Goal: Information Seeking & Learning: Learn about a topic

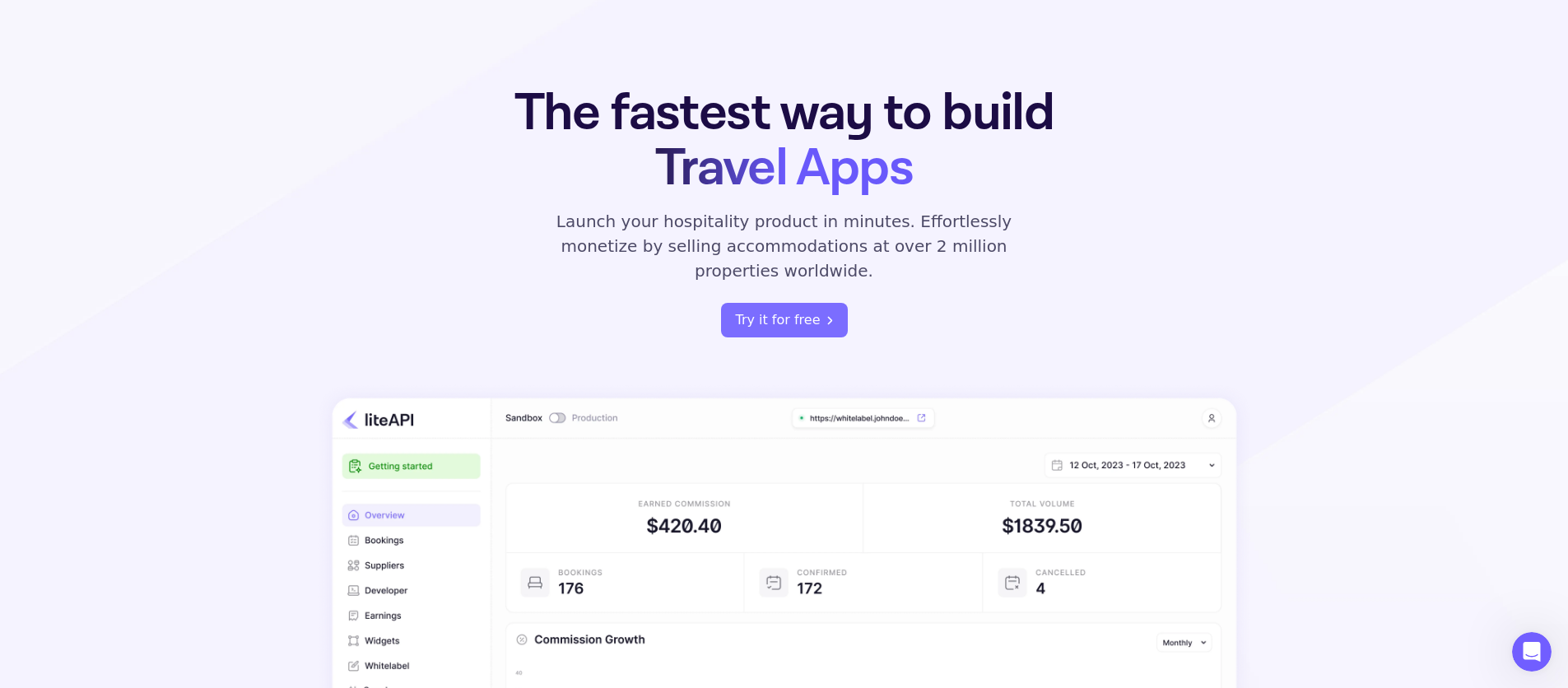
scroll to position [101, 0]
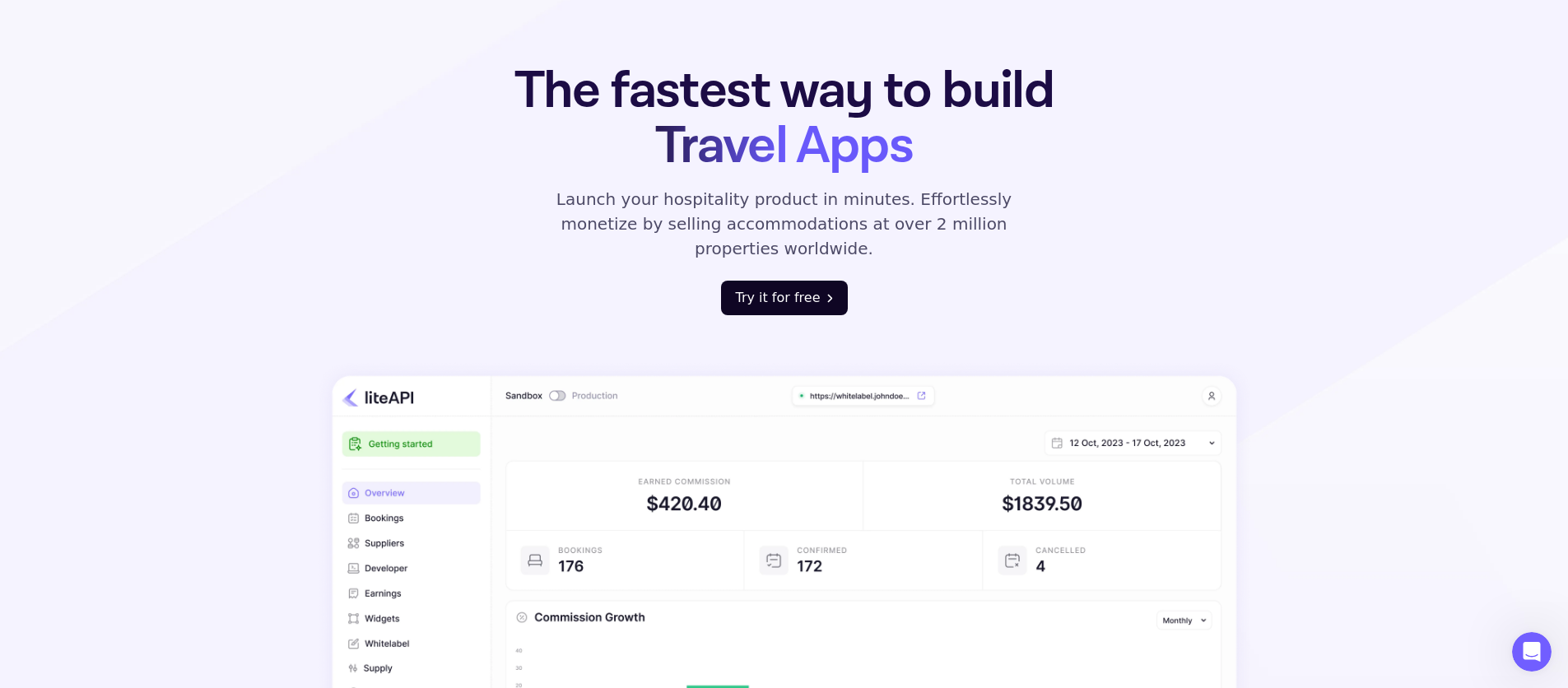
click at [820, 281] on button "Try it for free" at bounding box center [784, 298] width 127 height 34
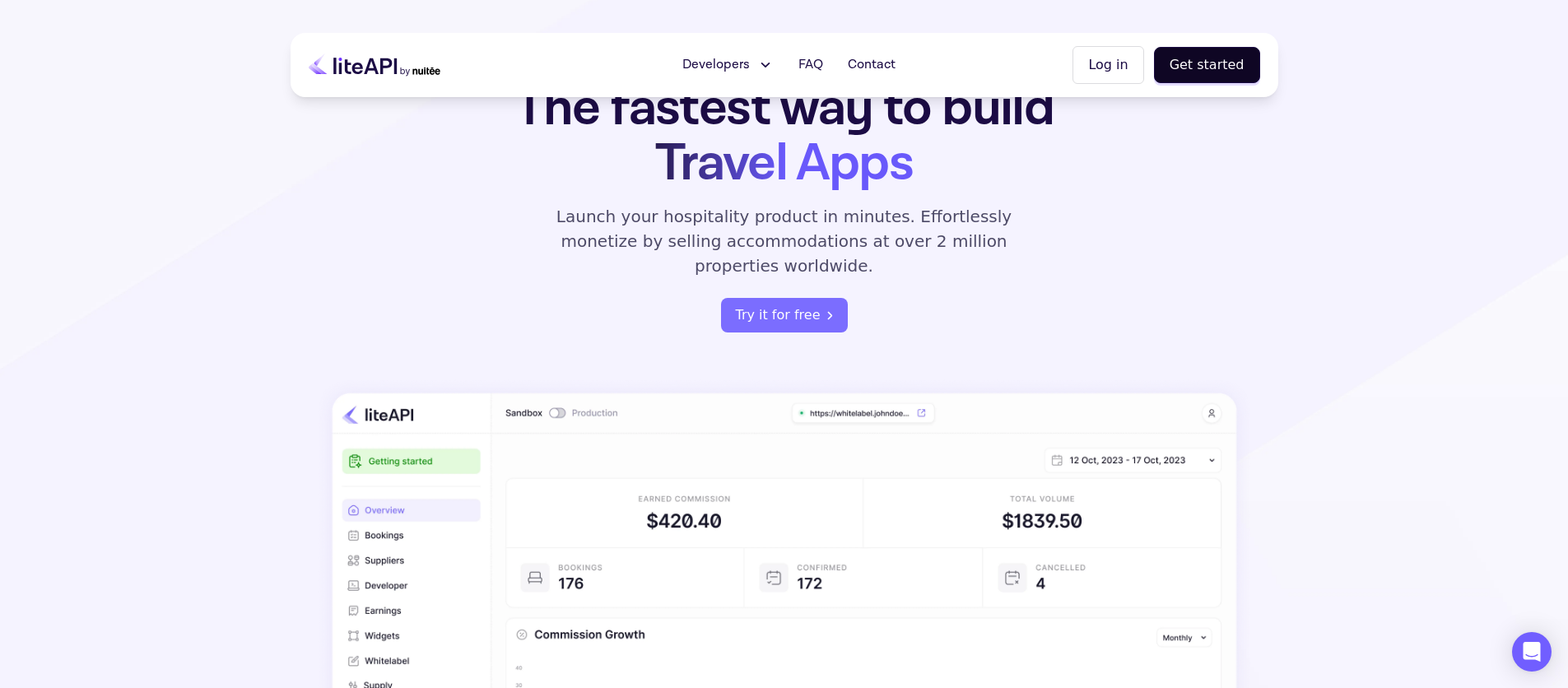
scroll to position [79, 0]
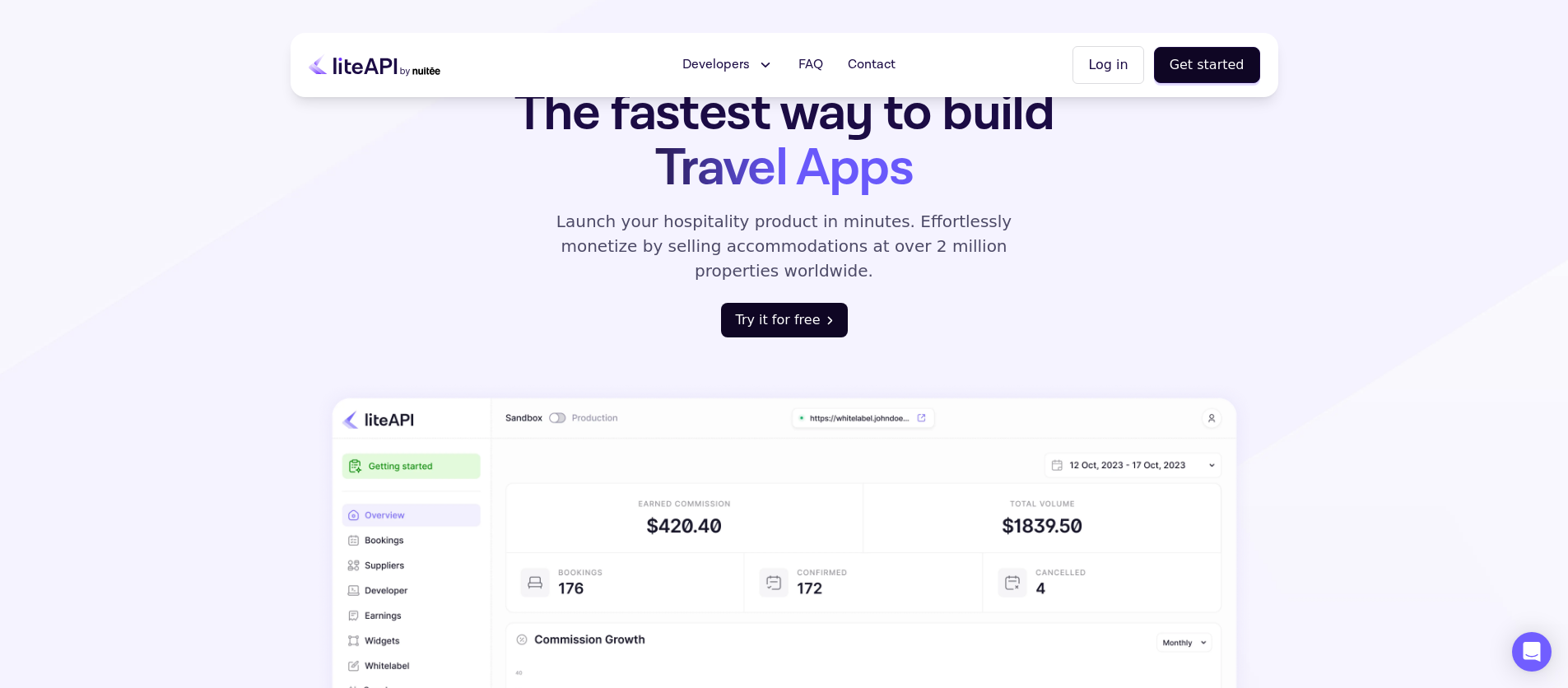
click at [814, 303] on button "Try it for free" at bounding box center [784, 319] width 127 height 34
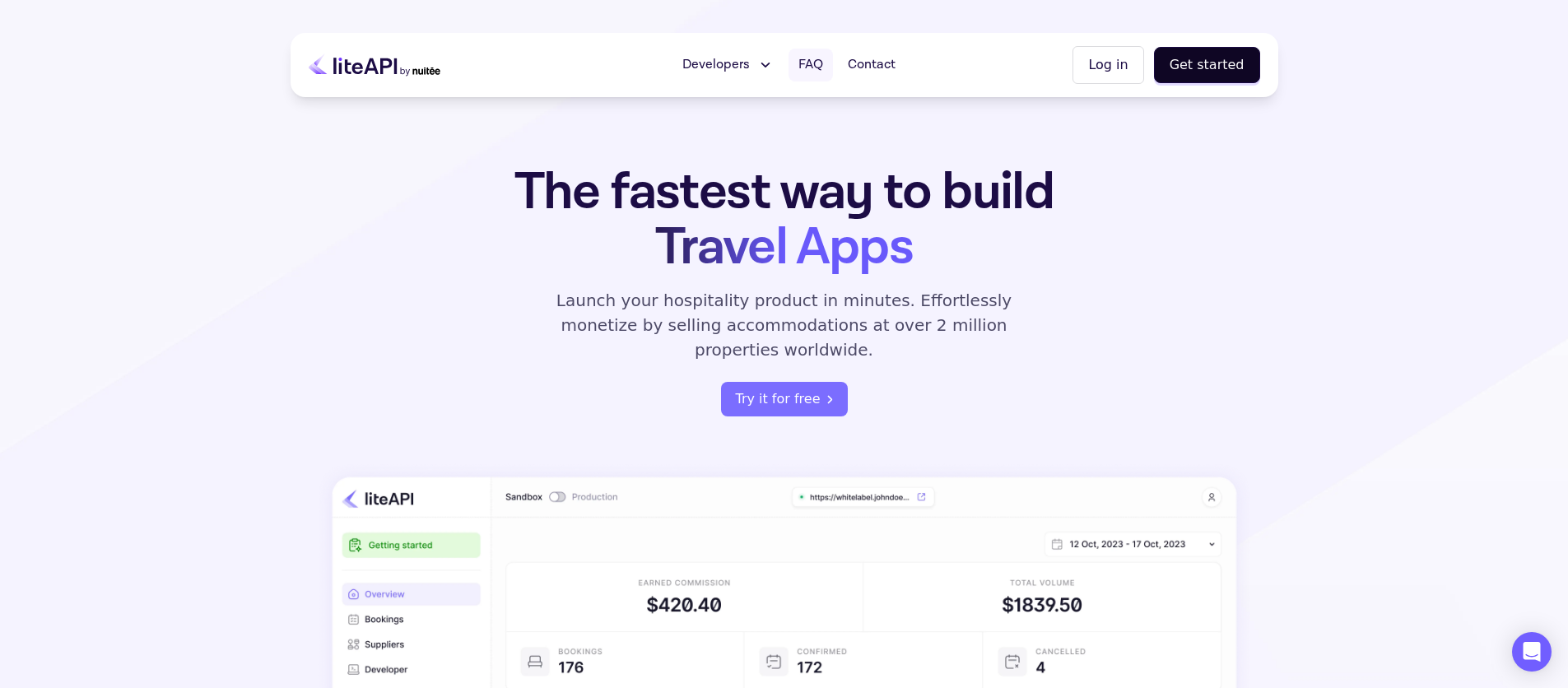
click at [824, 66] on span "FAQ" at bounding box center [810, 65] width 25 height 20
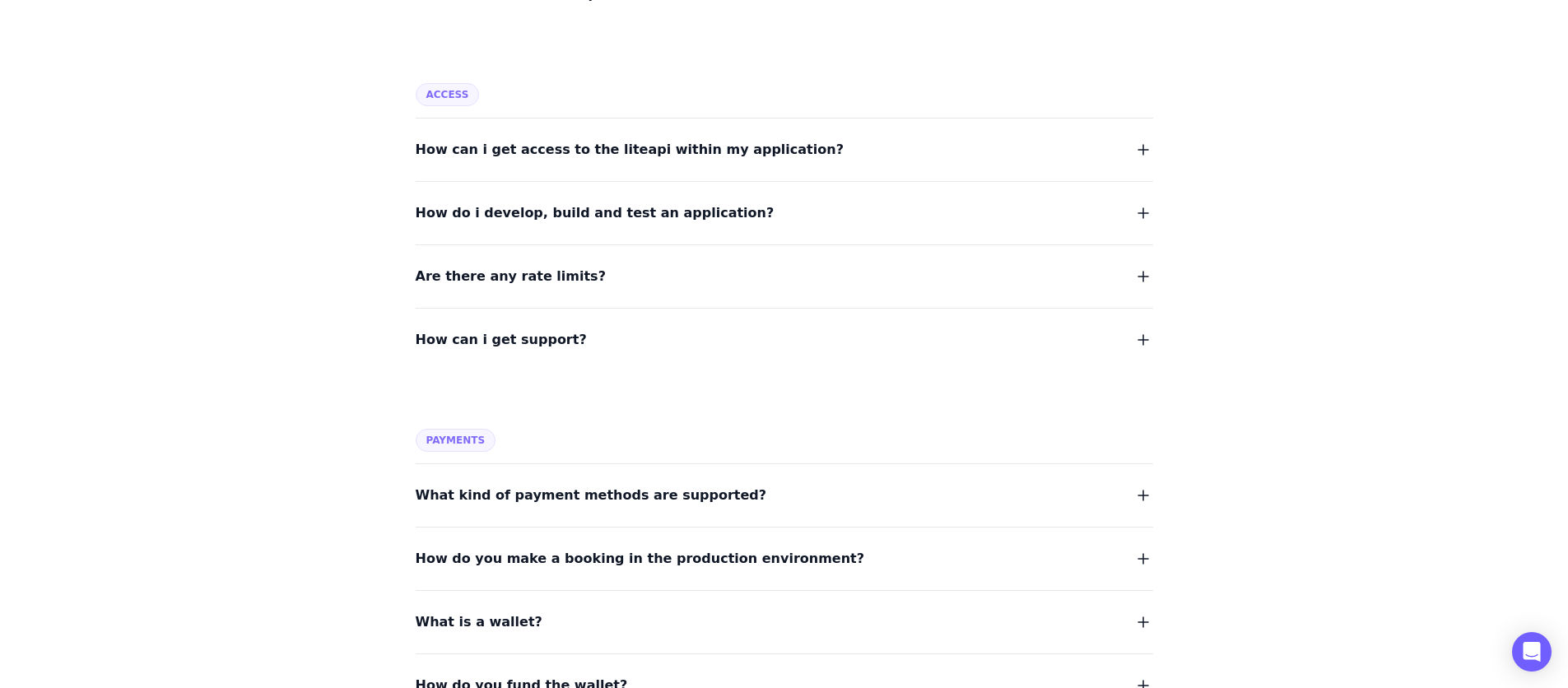
scroll to position [716, 0]
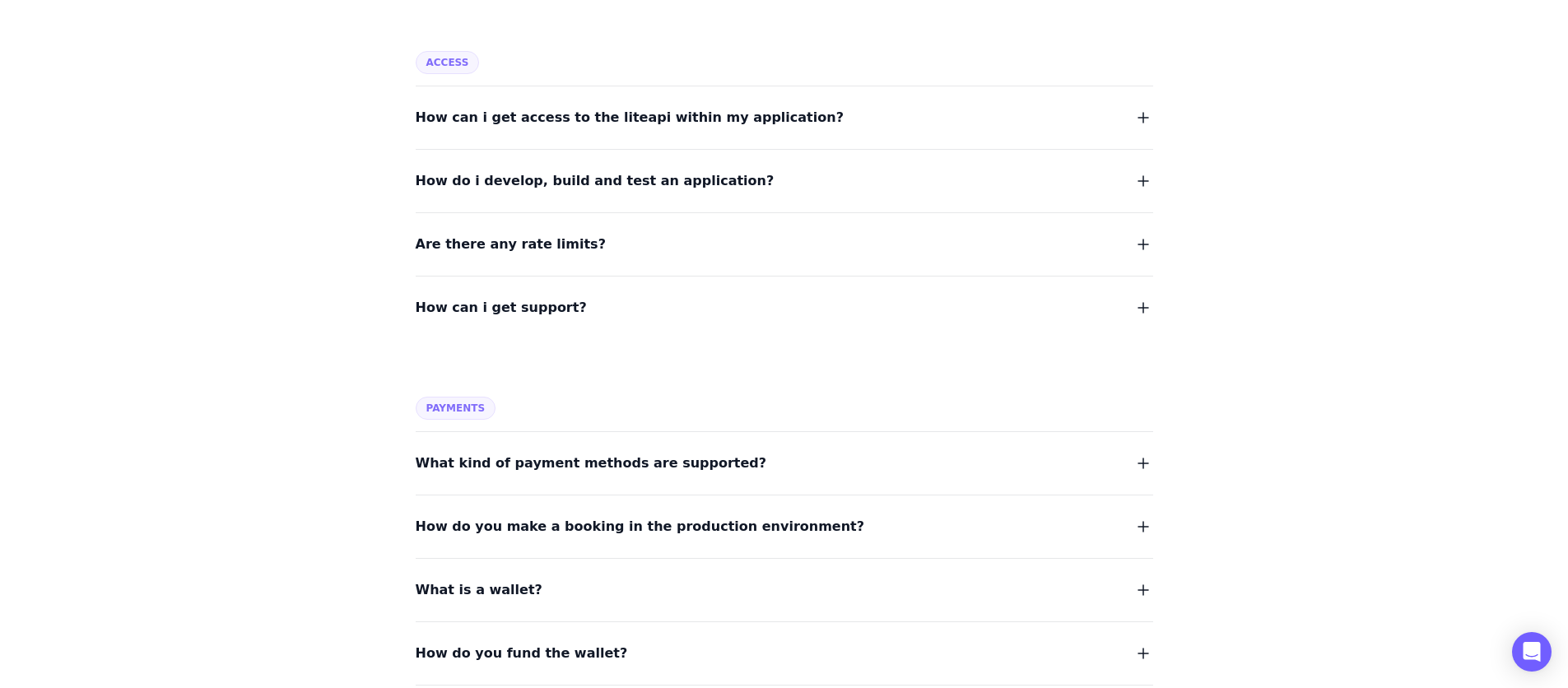
click at [577, 459] on span "What kind of payment methods are supported?" at bounding box center [592, 463] width 352 height 23
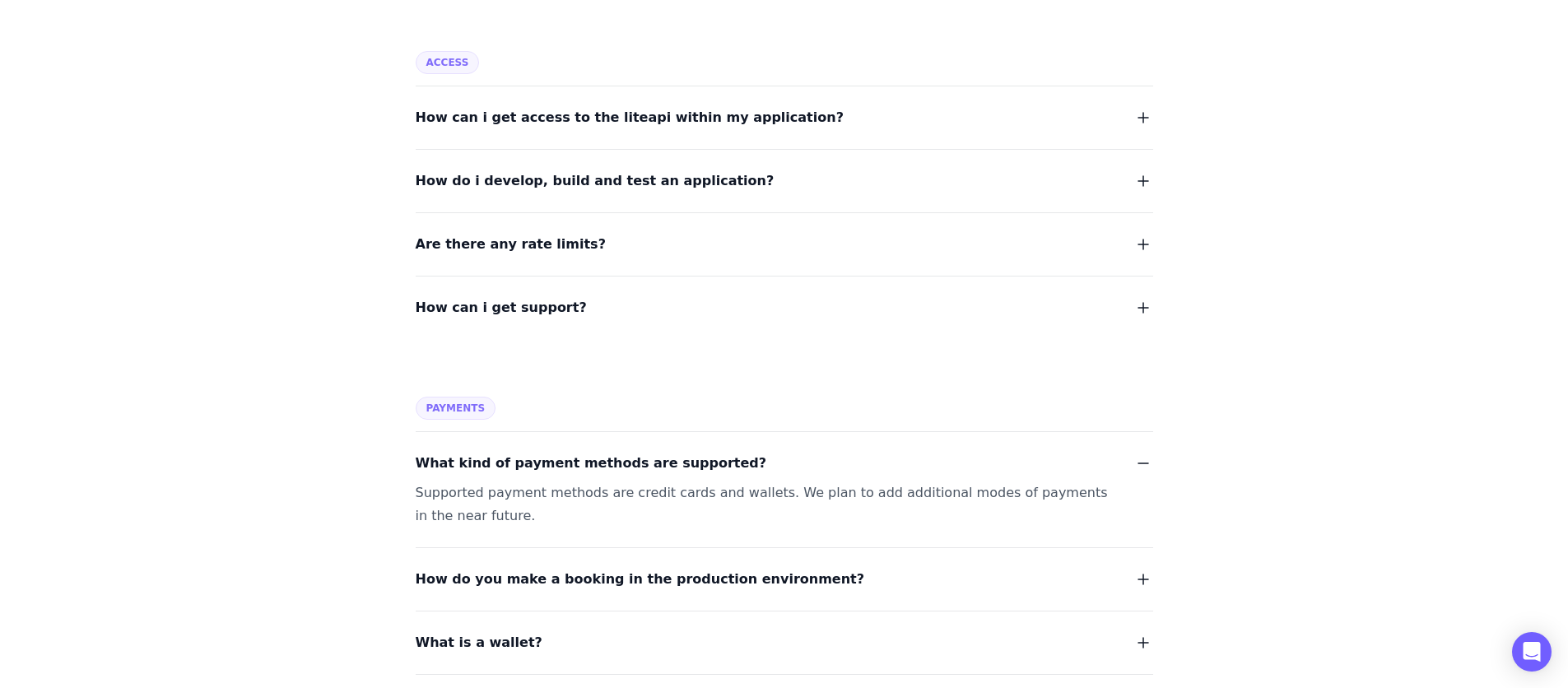
click at [577, 459] on span "What kind of payment methods are supported?" at bounding box center [592, 463] width 352 height 23
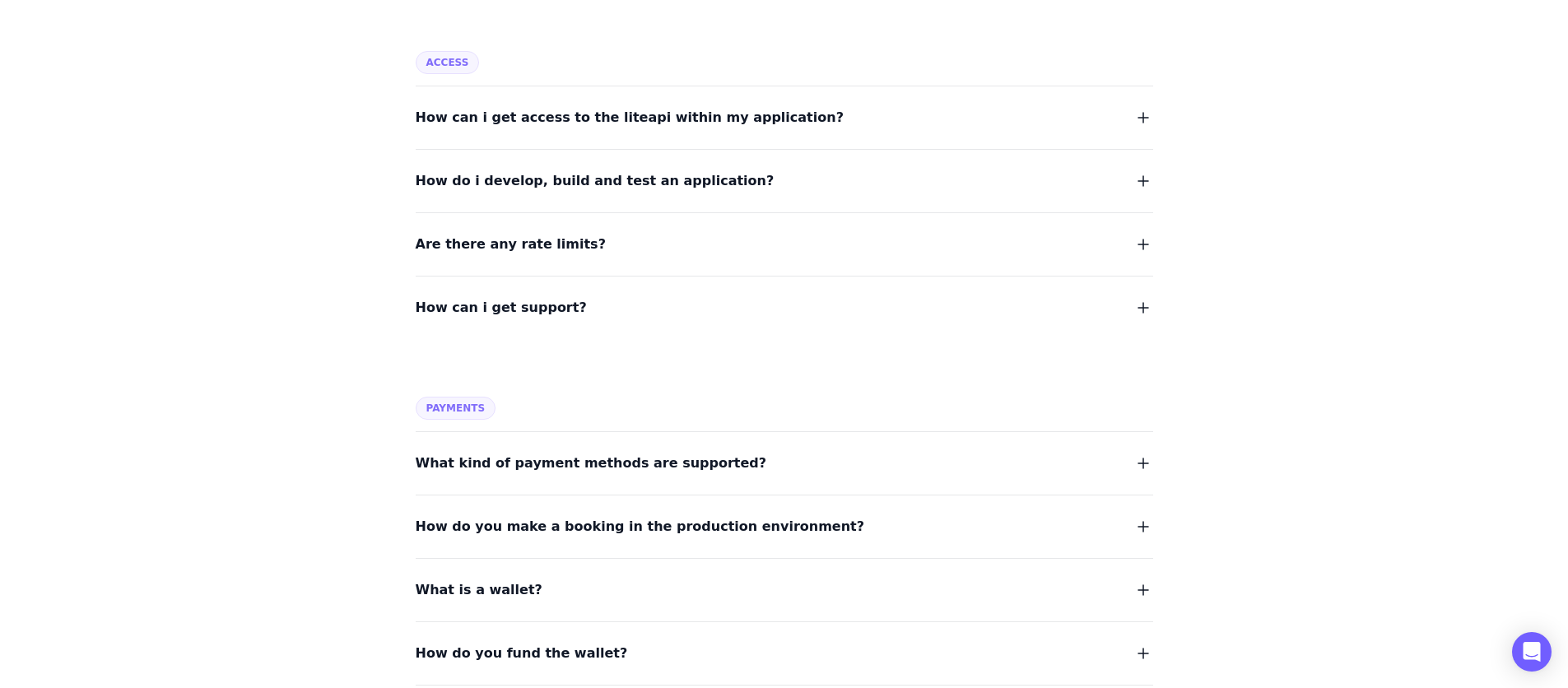
click at [575, 528] on span "How do you make a booking in the production environment?" at bounding box center [640, 526] width 449 height 23
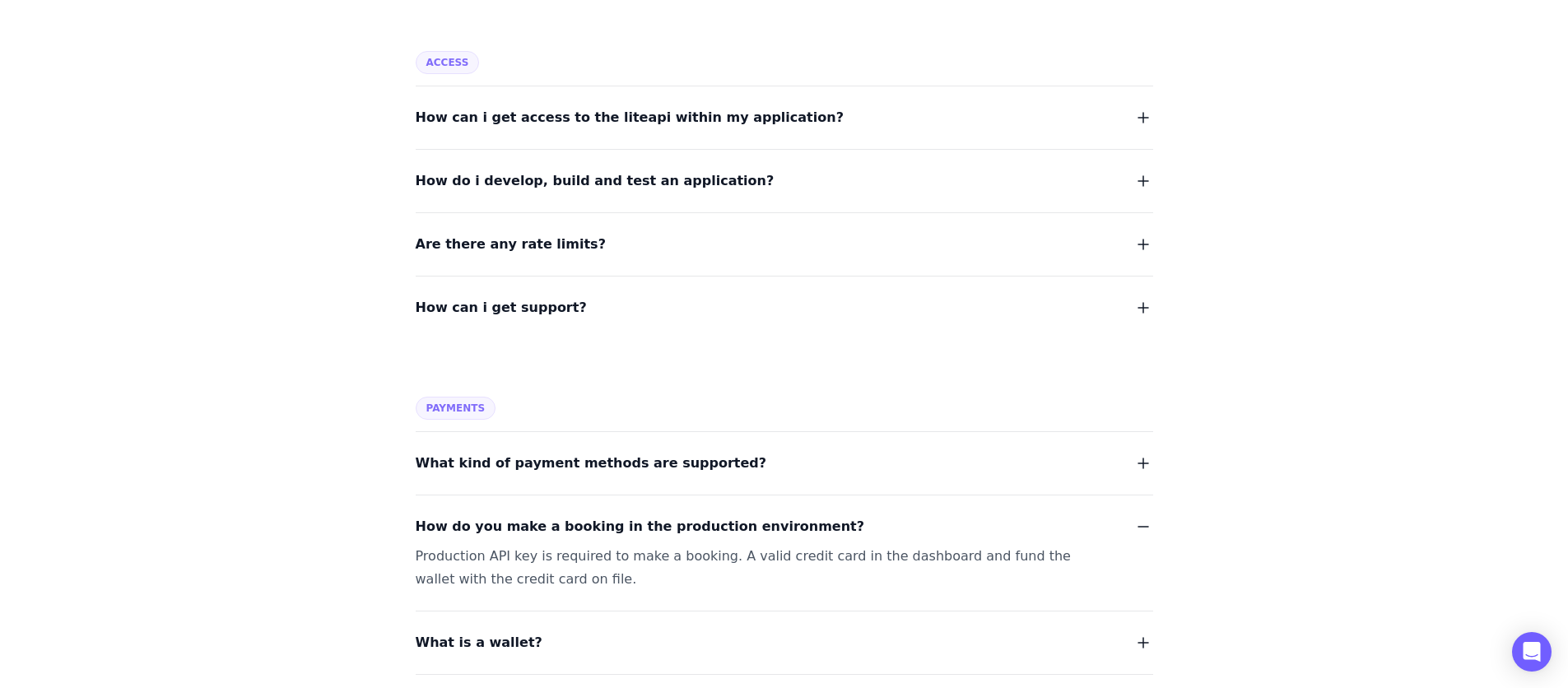
click at [575, 528] on span "How do you make a booking in the production environment?" at bounding box center [640, 526] width 449 height 23
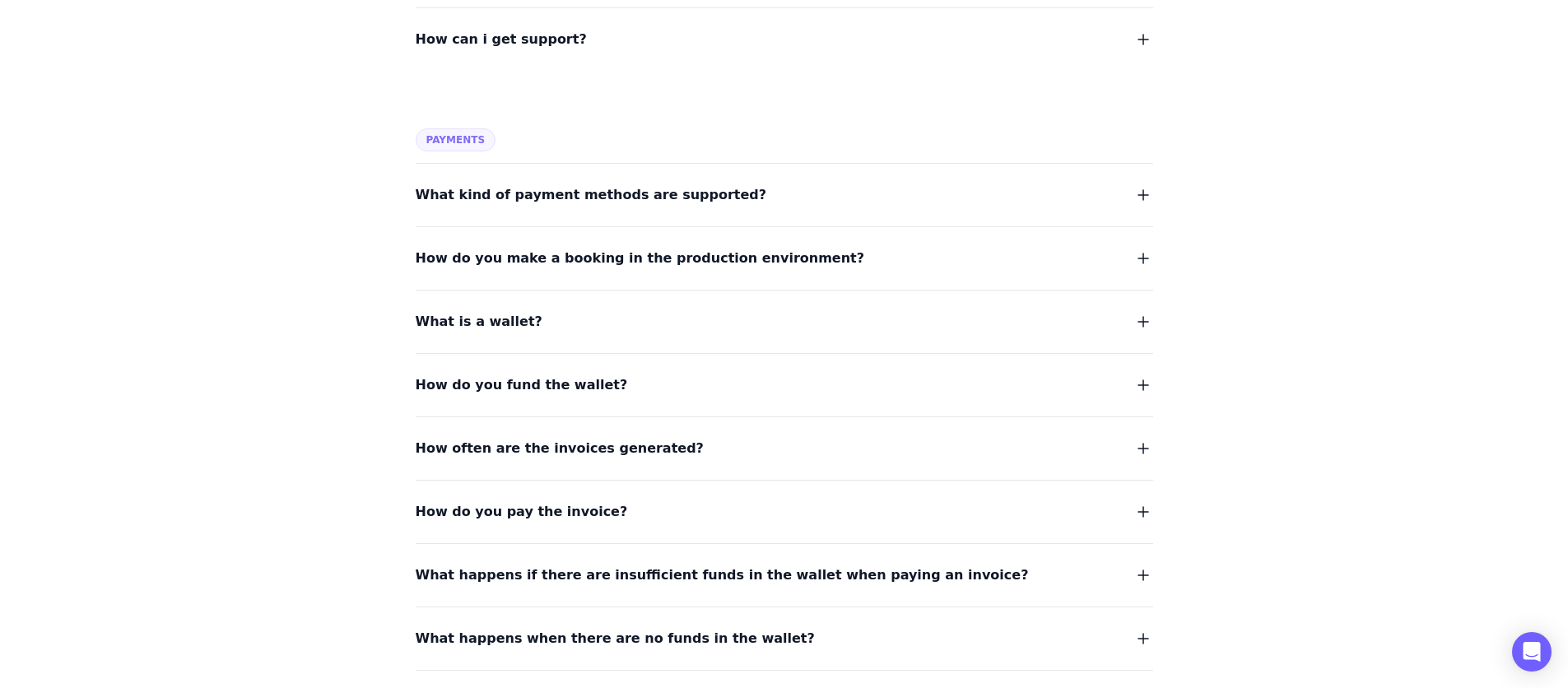
scroll to position [1127, 0]
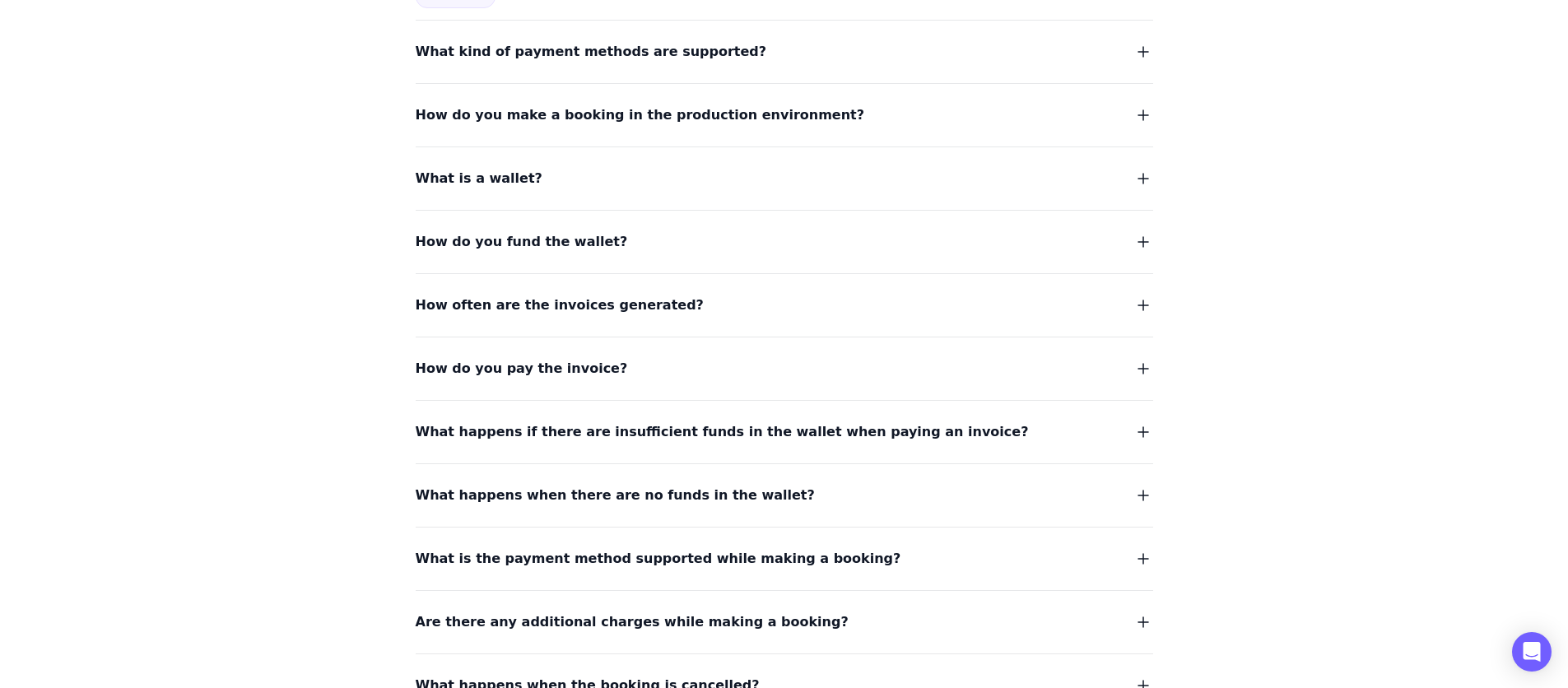
click at [550, 371] on span "How do you pay the invoice?" at bounding box center [522, 368] width 212 height 23
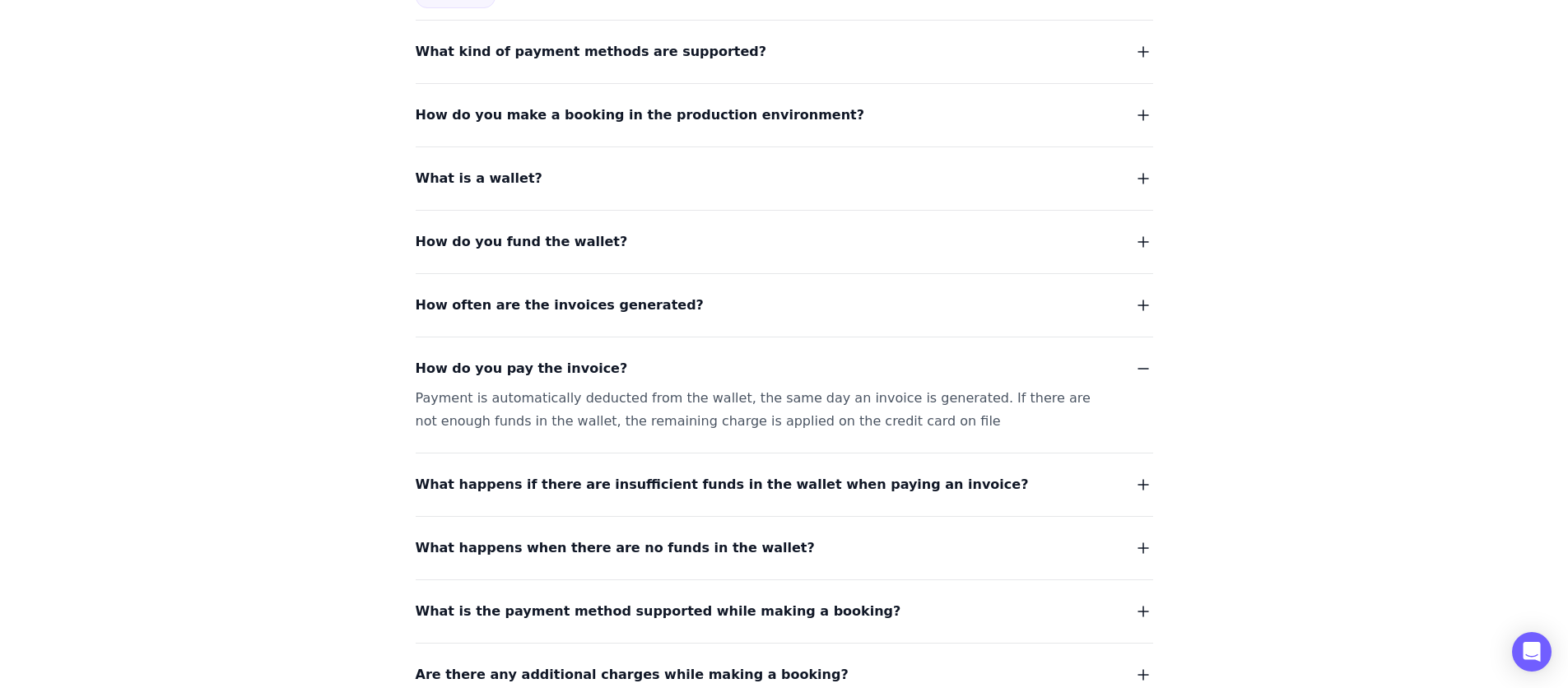
click at [550, 371] on span "How do you pay the invoice?" at bounding box center [522, 368] width 212 height 23
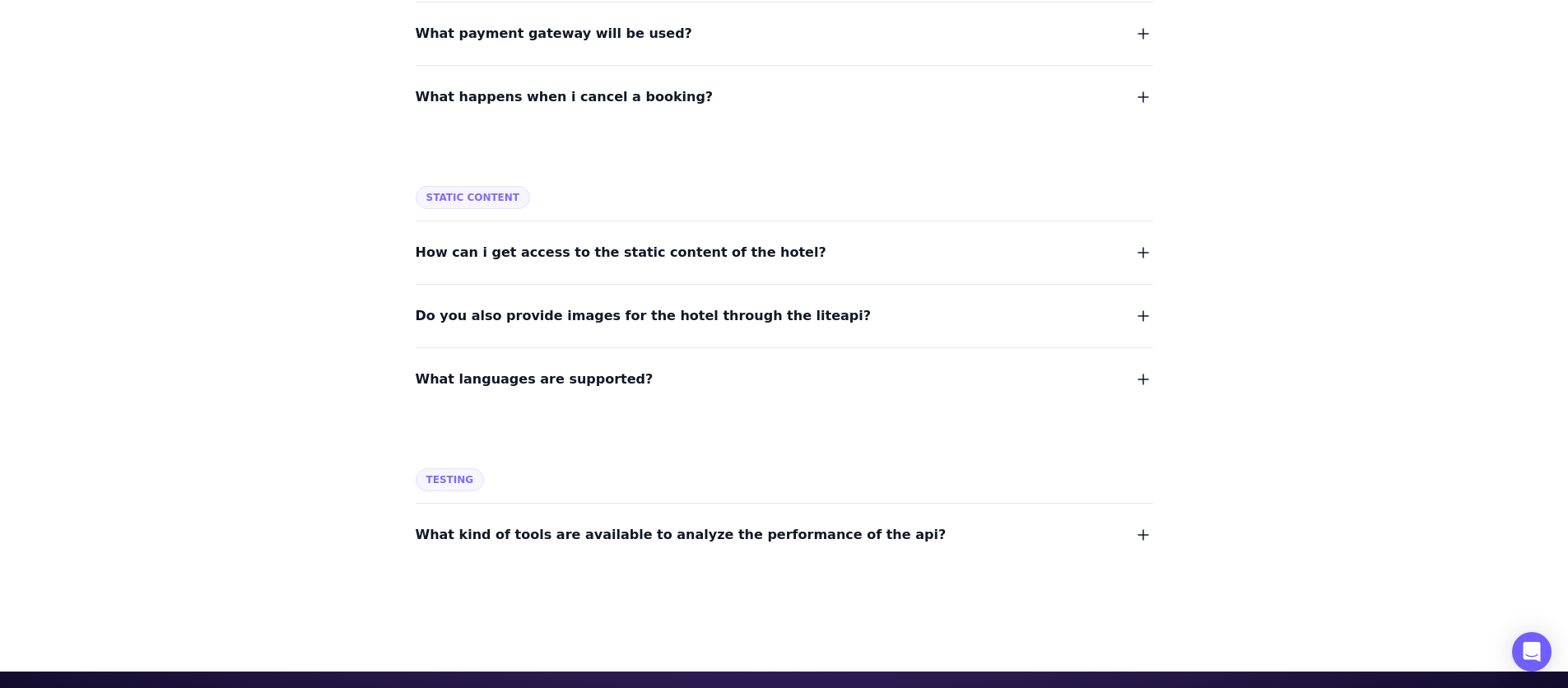
scroll to position [2118, 0]
